Goal: Task Accomplishment & Management: Manage account settings

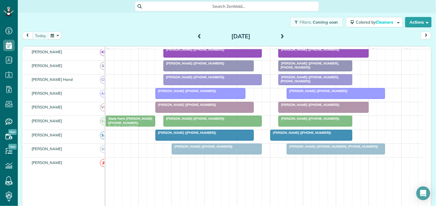
scroll to position [191, 0]
click at [279, 36] on span at bounding box center [282, 36] width 6 height 5
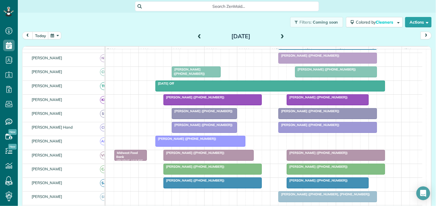
scroll to position [0, 0]
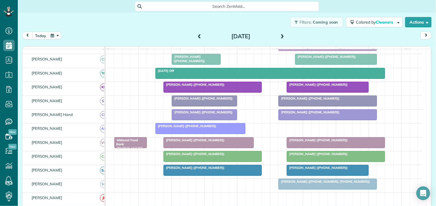
click at [197, 34] on span at bounding box center [199, 36] width 6 height 5
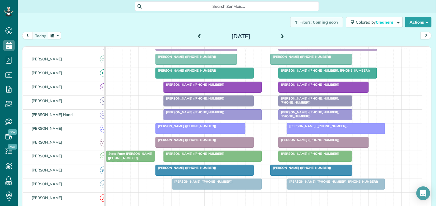
click at [282, 34] on span at bounding box center [282, 36] width 6 height 5
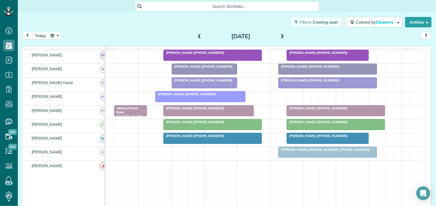
scroll to position [95, 0]
click at [317, 124] on span "[PERSON_NAME] ([PHONE_NUMBER])" at bounding box center [316, 122] width 61 height 4
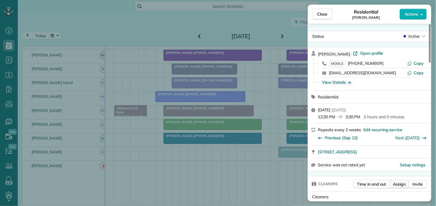
click at [403, 182] on span "Assign" at bounding box center [399, 184] width 13 height 6
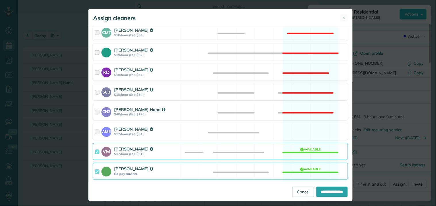
scroll to position [255, 0]
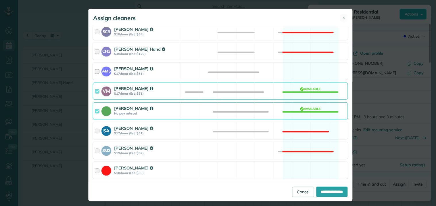
click at [300, 72] on div "AM5 [PERSON_NAME] $17/hour (Est: $51) Available" at bounding box center [220, 71] width 255 height 17
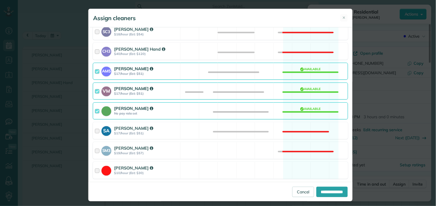
click at [305, 112] on div "[PERSON_NAME] No pay rate set Available" at bounding box center [220, 110] width 255 height 17
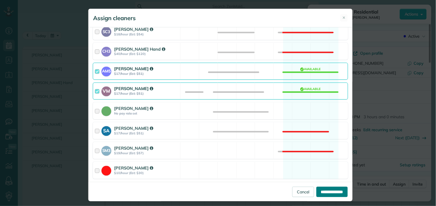
click at [329, 192] on input "**********" at bounding box center [331, 191] width 31 height 10
type input "**********"
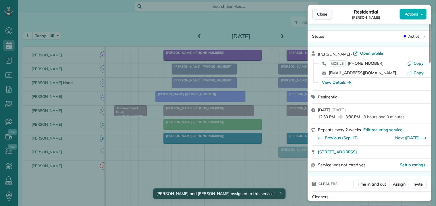
click at [325, 14] on span "Close" at bounding box center [322, 14] width 10 height 6
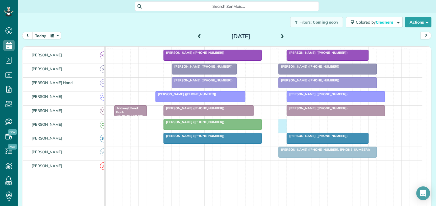
click at [282, 127] on div "[PERSON_NAME] ([PHONE_NUMBER])" at bounding box center [264, 126] width 317 height 14
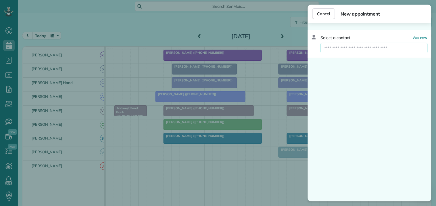
click at [348, 49] on input "text" at bounding box center [374, 48] width 107 height 10
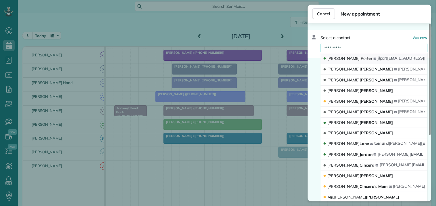
type input "**********"
click at [361, 59] on span "Port" at bounding box center [365, 58] width 8 height 5
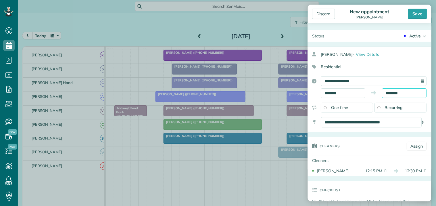
click at [398, 93] on input "********" at bounding box center [404, 93] width 45 height 10
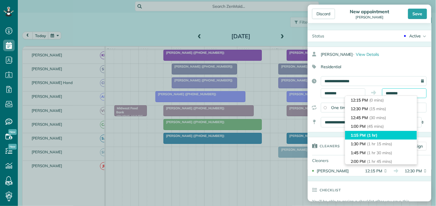
scroll to position [32, 0]
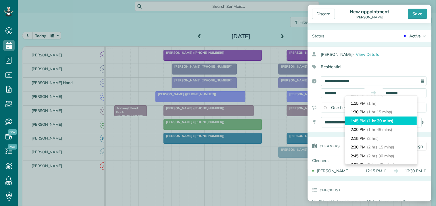
type input "*******"
click at [378, 118] on span "(1 hr 30 mins)" at bounding box center [380, 120] width 26 height 5
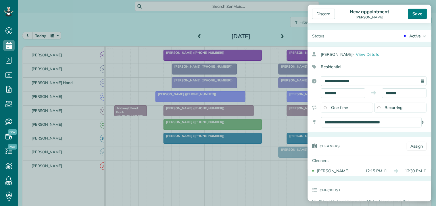
click at [420, 12] on div "Save" at bounding box center [417, 14] width 19 height 10
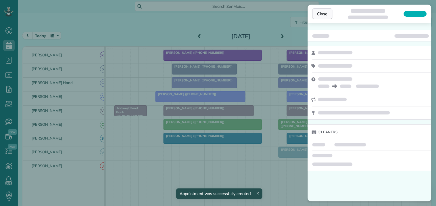
click at [326, 14] on span "Close" at bounding box center [322, 14] width 10 height 6
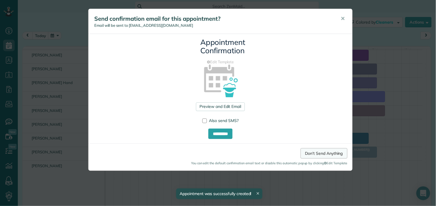
click at [336, 150] on link "Don't Send Anything" at bounding box center [324, 153] width 47 height 10
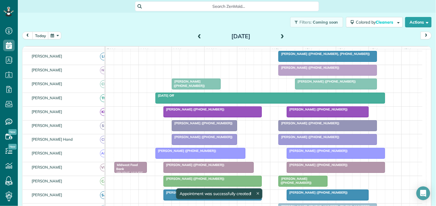
scroll to position [62, 0]
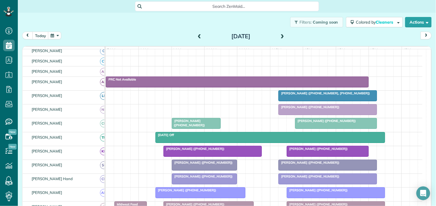
click at [137, 24] on div "Filters: Coming soon Colored by Cleaners Color by Cleaner Color by Team Color b…" at bounding box center [227, 22] width 418 height 19
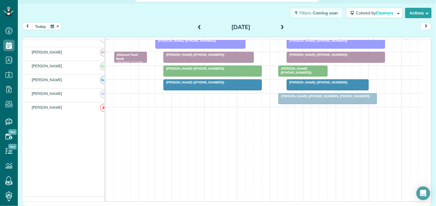
scroll to position [144, 0]
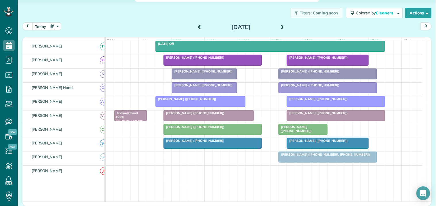
click at [125, 23] on div "[DATE] [DATE]" at bounding box center [226, 27] width 409 height 11
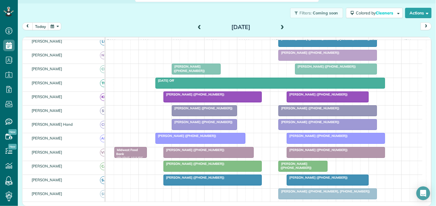
scroll to position [80, 0]
